Goal: Task Accomplishment & Management: Complete application form

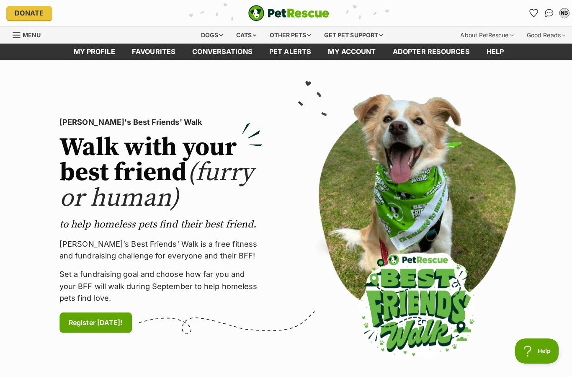
click at [243, 36] on div "Cats" at bounding box center [244, 34] width 32 height 17
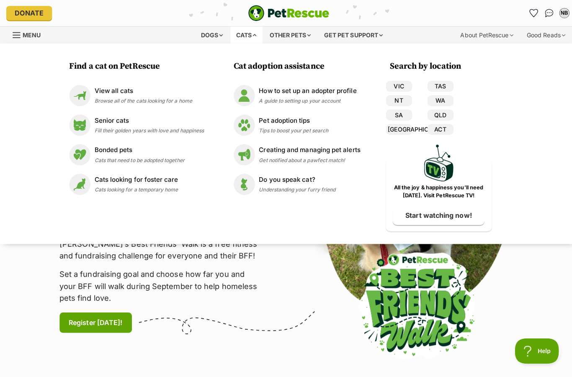
click at [399, 99] on link "NT" at bounding box center [395, 99] width 26 height 11
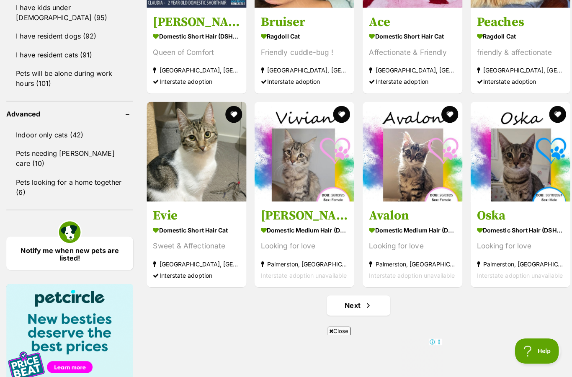
click at [393, 212] on h3 "Avalon" at bounding box center [409, 213] width 86 height 16
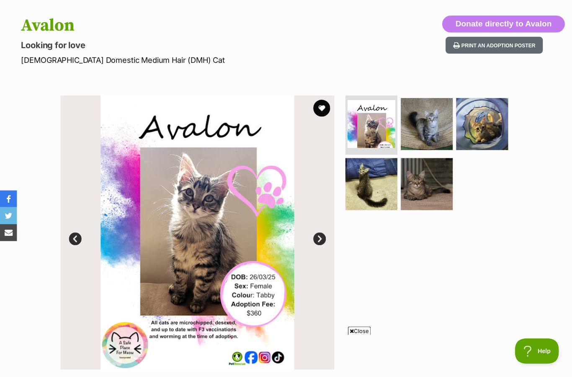
click at [369, 167] on img at bounding box center [368, 183] width 52 height 52
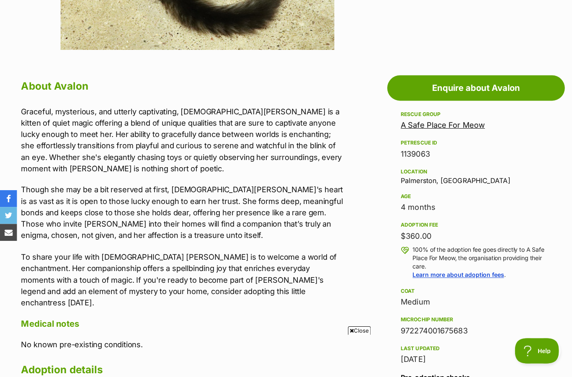
scroll to position [396, 0]
click at [509, 86] on link "Enquire about Avalon" at bounding box center [472, 87] width 176 height 25
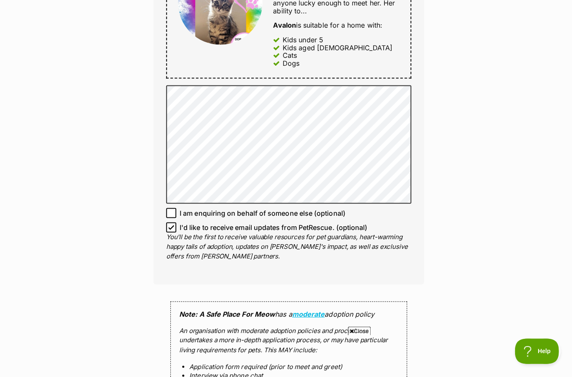
scroll to position [511, 0]
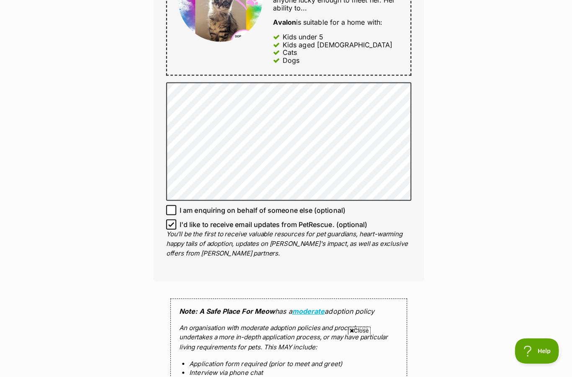
click at [168, 217] on input "I'd like to receive email updates from PetRescue. (optional)" at bounding box center [170, 222] width 10 height 10
checkbox input "false"
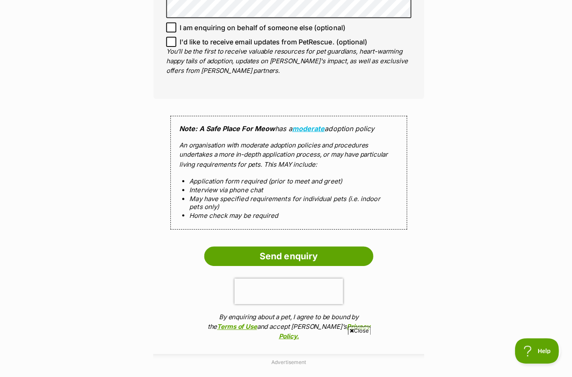
scroll to position [693, 0]
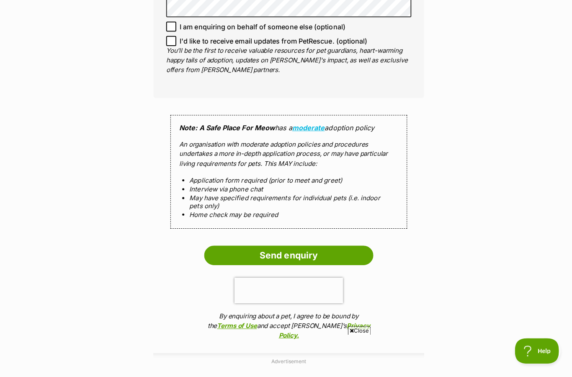
click at [258, 243] on input "Send enquiry" at bounding box center [286, 252] width 168 height 19
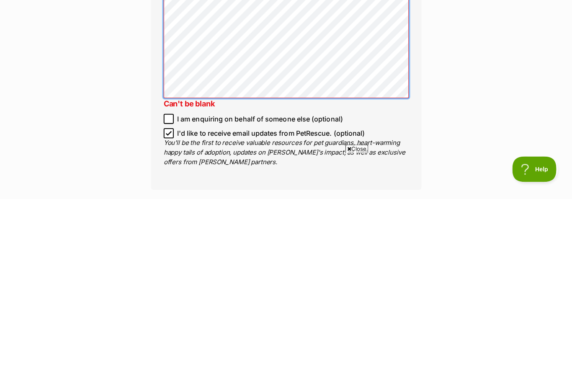
scroll to position [485, 0]
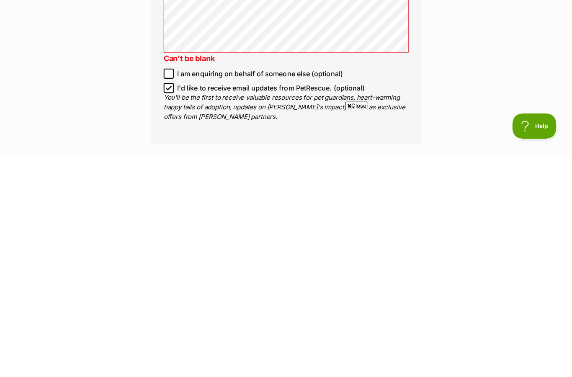
click at [170, 305] on input "I'd like to receive email updates from PetRescue. (optional)" at bounding box center [170, 310] width 10 height 10
checkbox input "false"
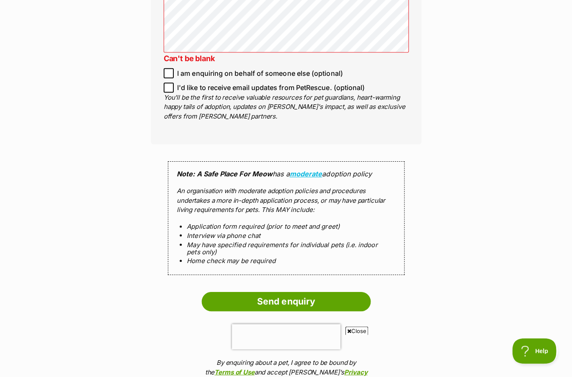
click at [320, 289] on input "Send enquiry" at bounding box center [286, 298] width 168 height 19
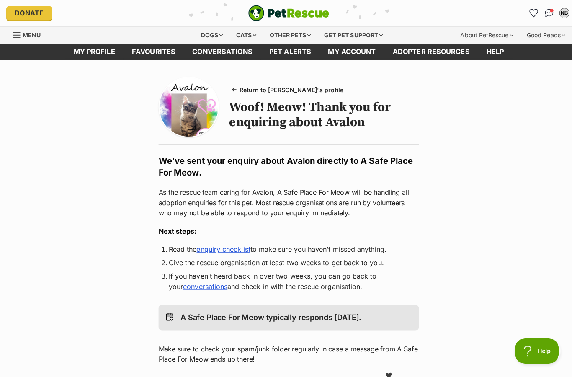
click at [93, 49] on link "My profile" at bounding box center [94, 51] width 58 height 16
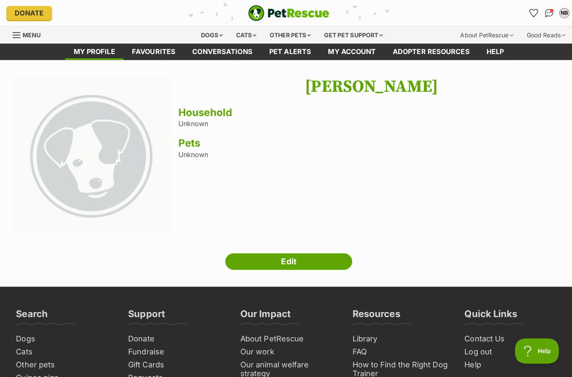
click at [305, 257] on link "Edit" at bounding box center [286, 259] width 126 height 17
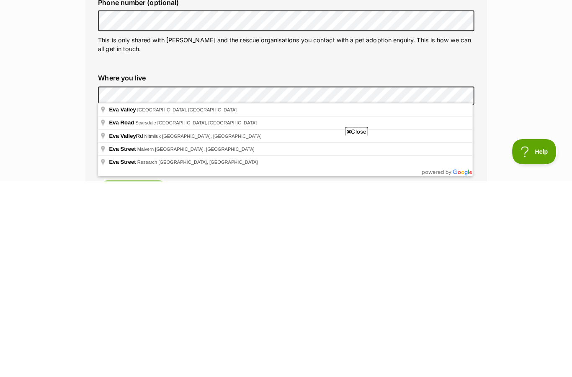
scroll to position [292, 0]
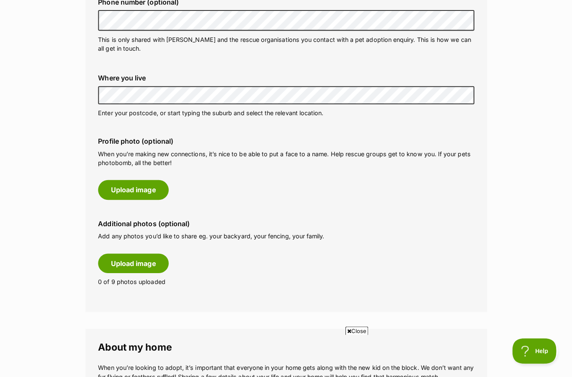
click at [145, 257] on button "Upload image" at bounding box center [135, 260] width 70 height 19
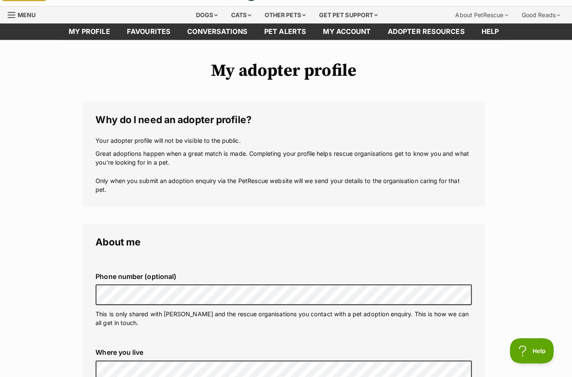
scroll to position [0, 0]
